Goal: Task Accomplishment & Management: Complete application form

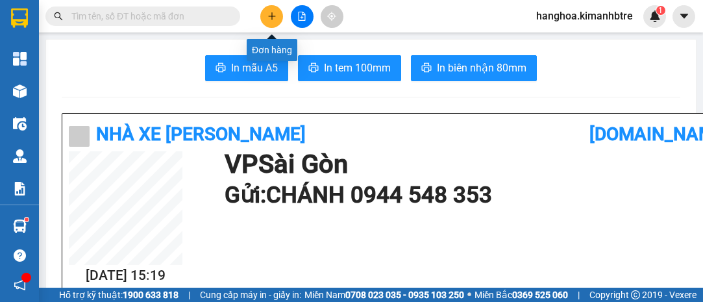
click at [270, 7] on button at bounding box center [271, 16] width 23 height 23
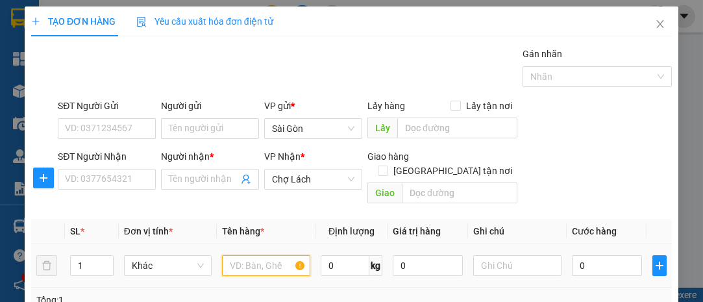
click at [264, 255] on input "text" at bounding box center [266, 265] width 88 height 21
type input "HT"
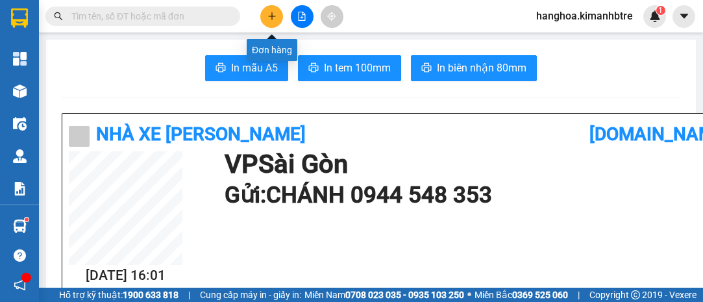
click at [273, 16] on icon "plus" at bounding box center [271, 16] width 9 height 9
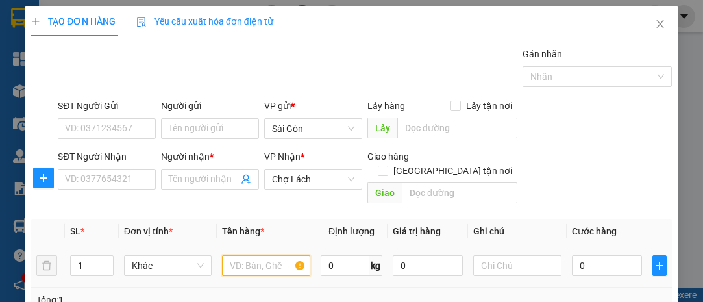
click at [260, 255] on input "text" at bounding box center [266, 265] width 88 height 21
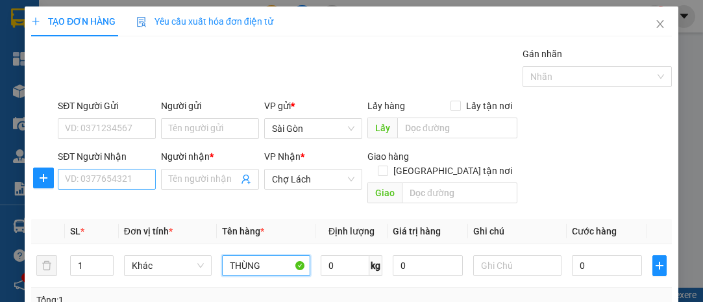
type input "THÙNG"
click at [114, 173] on input "SĐT Người Nhận" at bounding box center [107, 179] width 98 height 21
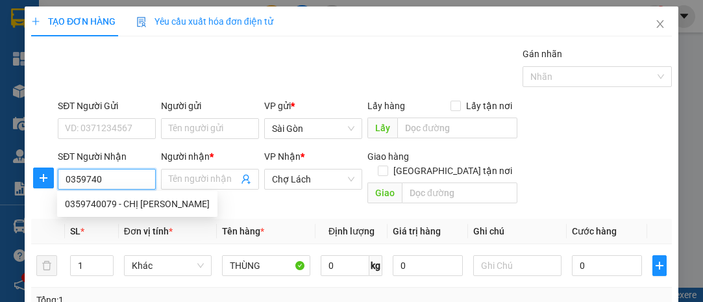
click at [101, 201] on div "0359740079 - CHỊ [PERSON_NAME]" at bounding box center [137, 204] width 145 height 14
type input "0359740079"
type input "CHỊ [PERSON_NAME]"
type input "6 KHỞI VĨNH BÌNH"
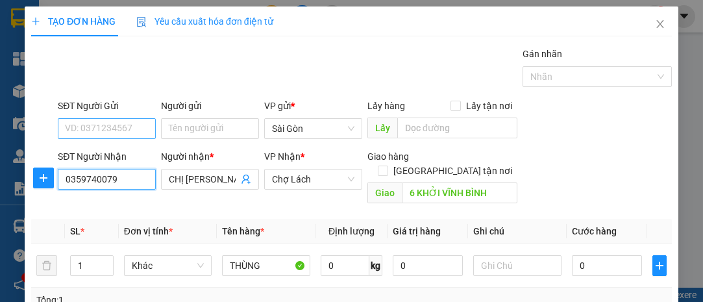
type input "0359740079"
click at [140, 129] on input "SĐT Người Gửi" at bounding box center [107, 128] width 98 height 21
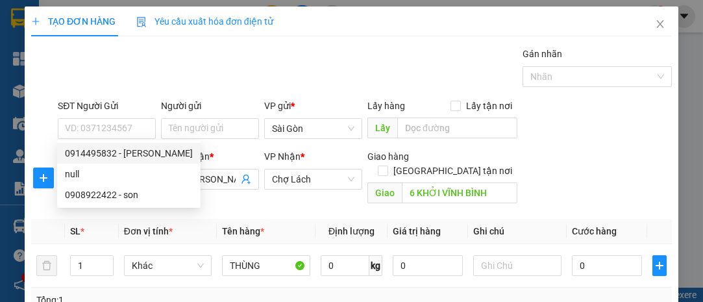
click at [191, 74] on div "Gán nhãn Nhãn" at bounding box center [364, 69] width 619 height 45
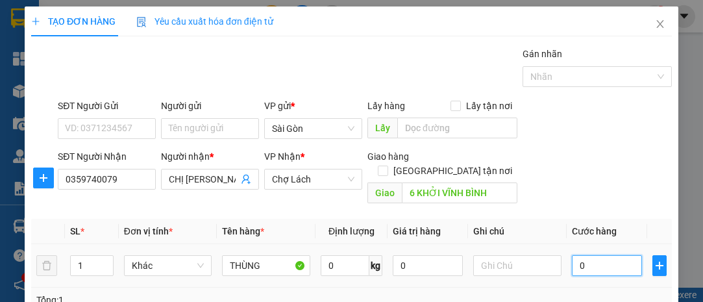
click at [596, 255] on input "0" at bounding box center [607, 265] width 70 height 21
click at [498, 255] on input "text" at bounding box center [517, 265] width 88 height 21
type input "SHIP 80K"
click at [593, 255] on input "0" at bounding box center [607, 265] width 70 height 21
type input "001"
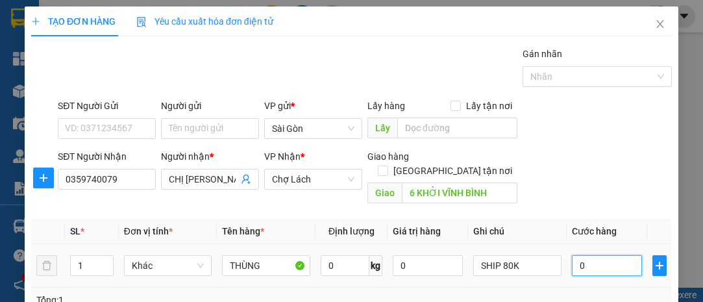
type input "1"
type input "0.013"
type input "13"
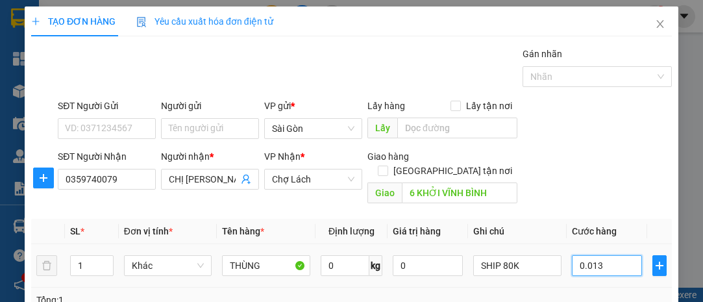
type input "00.130"
type input "130"
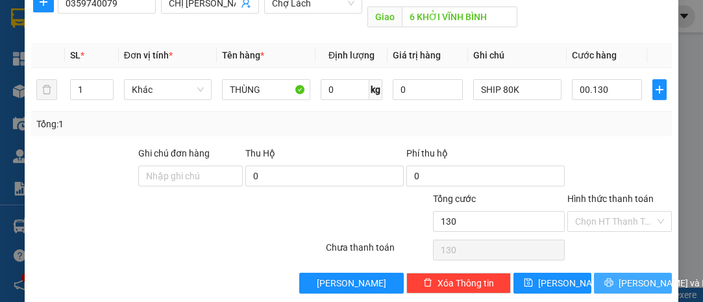
type input "130.000"
click at [648, 276] on span "[PERSON_NAME] và In" at bounding box center [664, 283] width 91 height 14
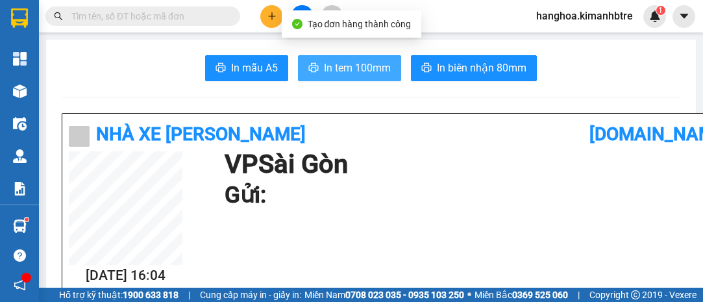
click at [337, 57] on button "In tem 100mm" at bounding box center [349, 68] width 103 height 26
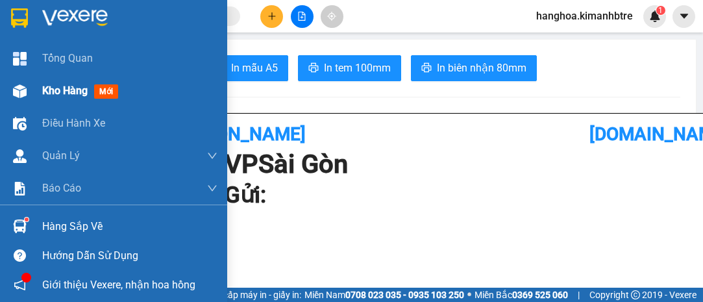
click at [81, 93] on span "Kho hàng" at bounding box center [64, 90] width 45 height 12
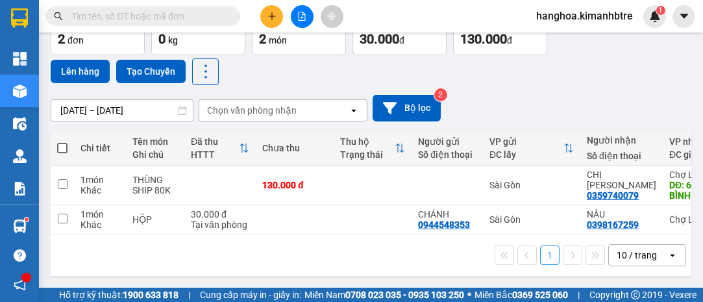
scroll to position [85, 0]
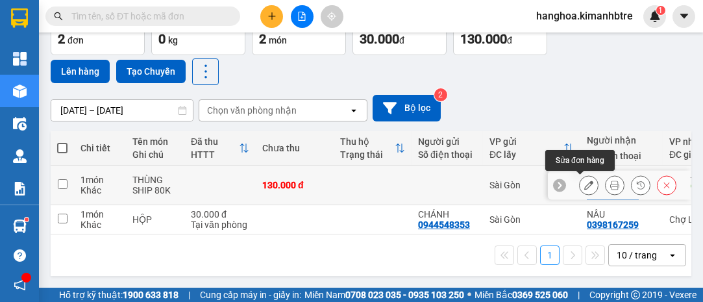
click at [584, 182] on icon at bounding box center [588, 184] width 9 height 9
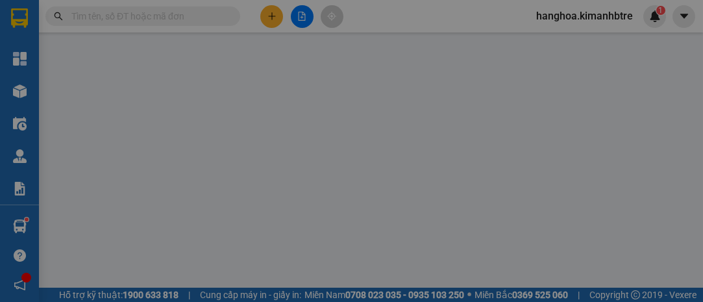
type input "0359740079"
type input "CHỊ [PERSON_NAME]"
type input "6 KHỞI VĨNH BÌNH"
type input "130.000"
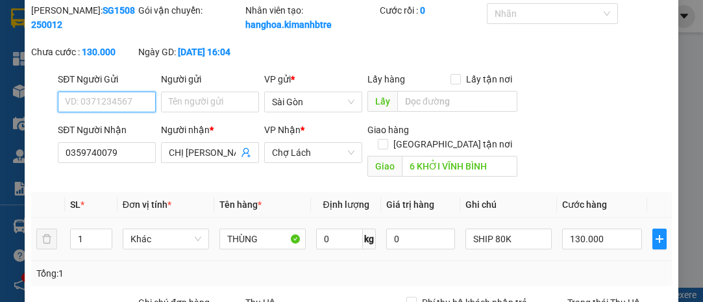
scroll to position [58, 0]
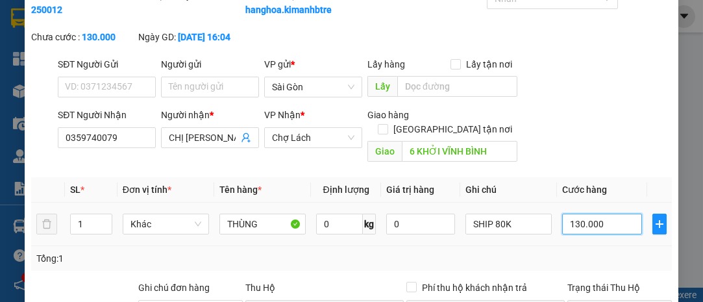
click at [606, 221] on input "130.000" at bounding box center [602, 224] width 80 height 21
type input "0"
type input "1"
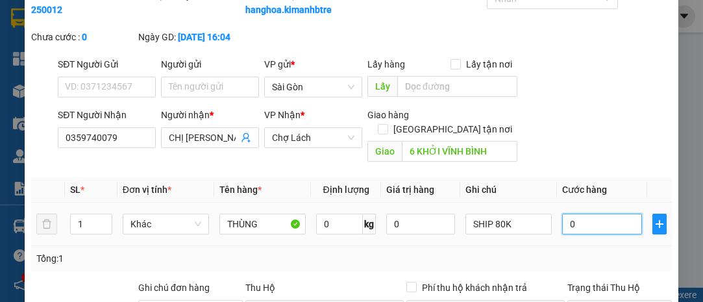
type input "1"
type input "001"
type input "14"
type input "00.140"
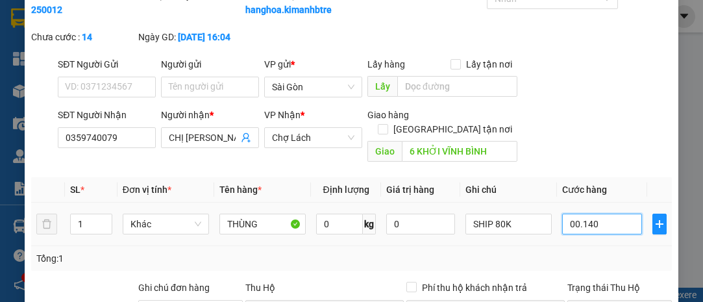
type input "140"
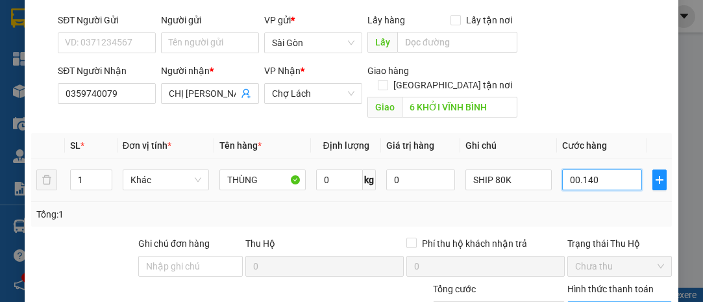
scroll to position [208, 0]
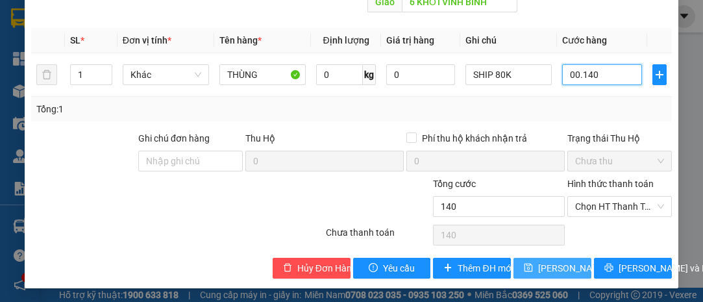
type input "00.140"
click at [548, 264] on span "[PERSON_NAME] thay đổi" at bounding box center [590, 268] width 104 height 14
type input "140.000"
